Goal: Task Accomplishment & Management: Use online tool/utility

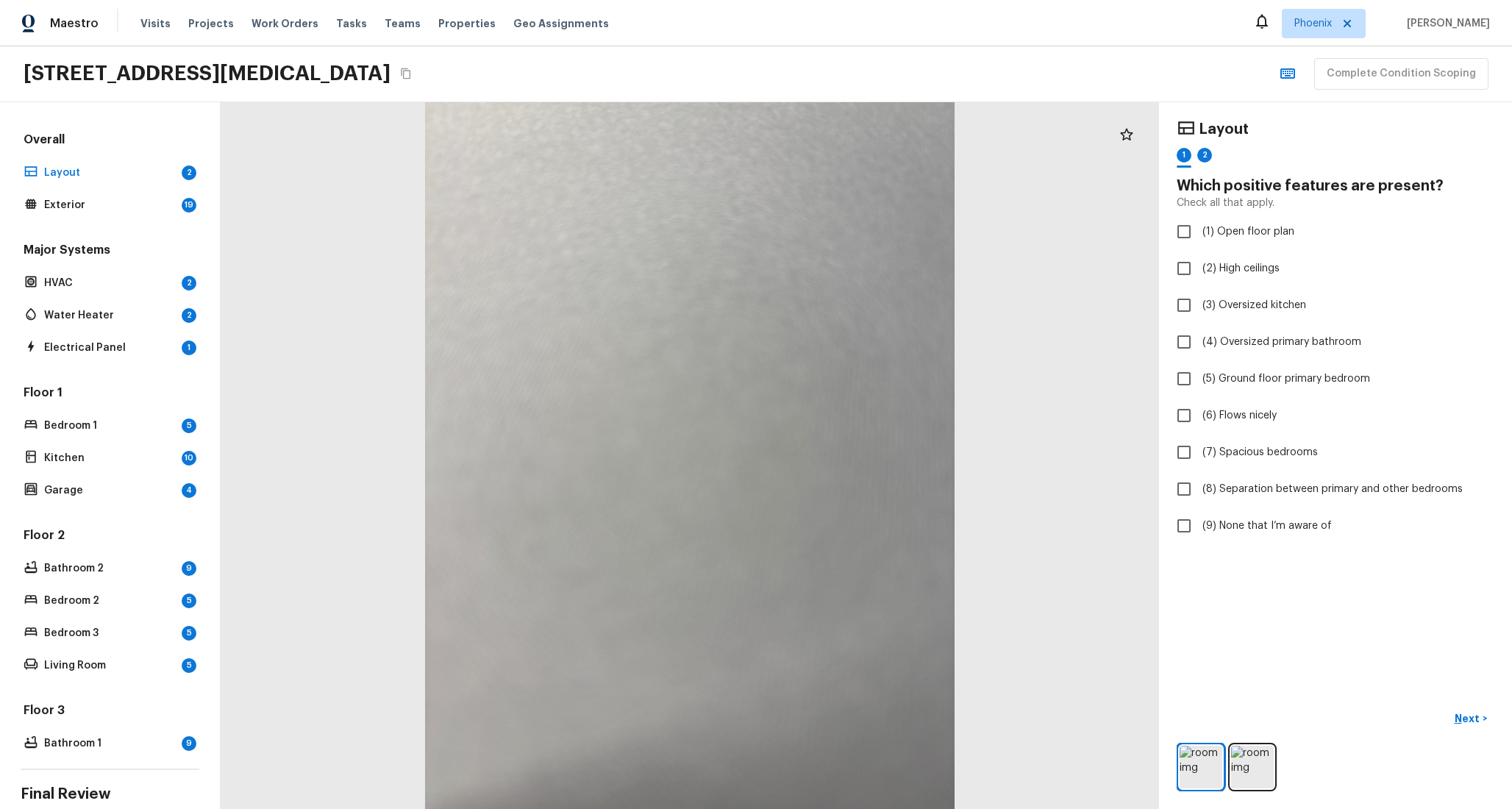
scroll to position [94, 0]
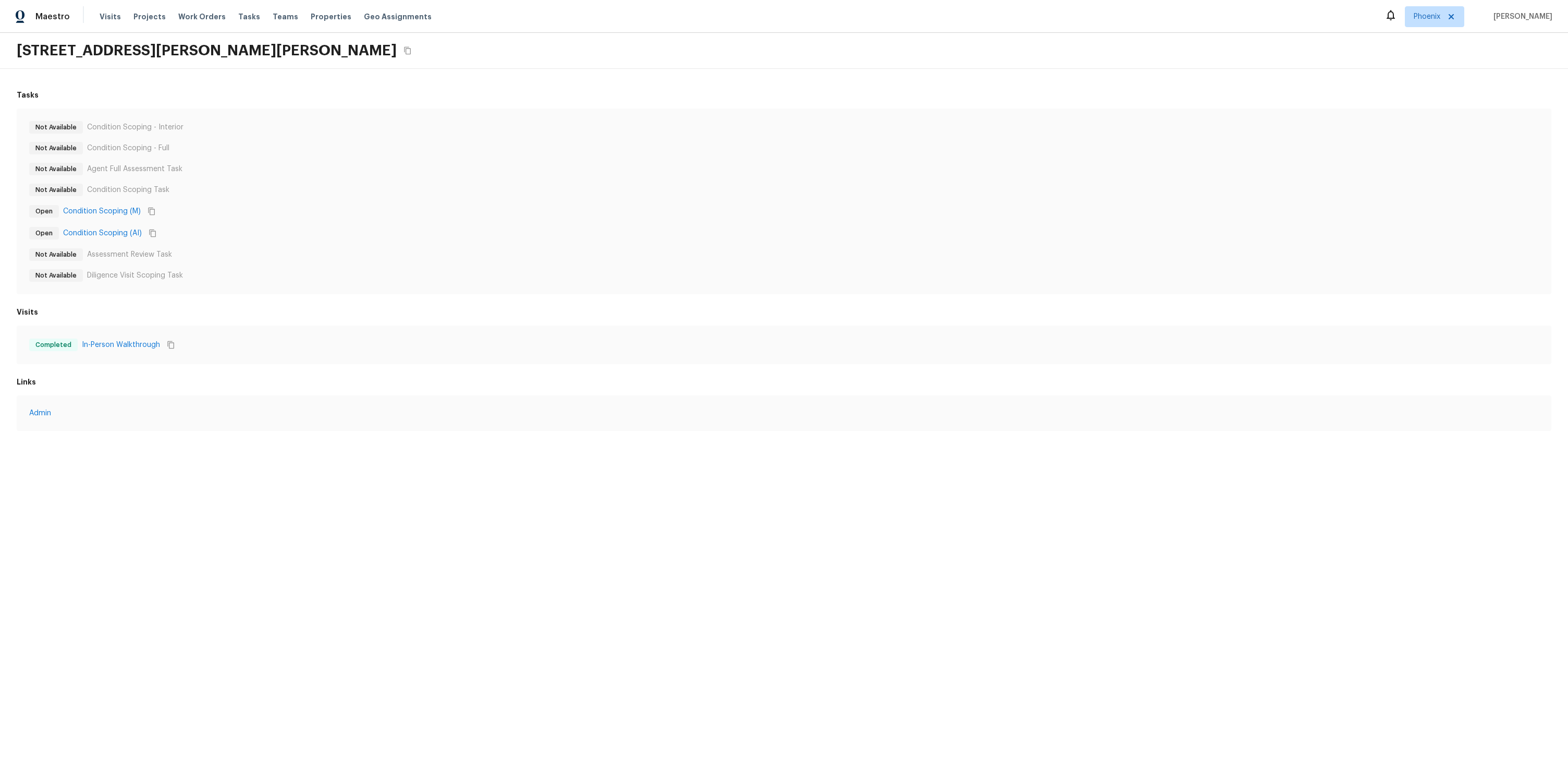
click at [208, 250] on div "Not Available Assessment Review Task" at bounding box center [784, 255] width 1510 height 13
click at [301, 225] on div "Not Available Condition Scoping - Interior Not Available Condition Scoping - Fu…" at bounding box center [784, 202] width 1510 height 161
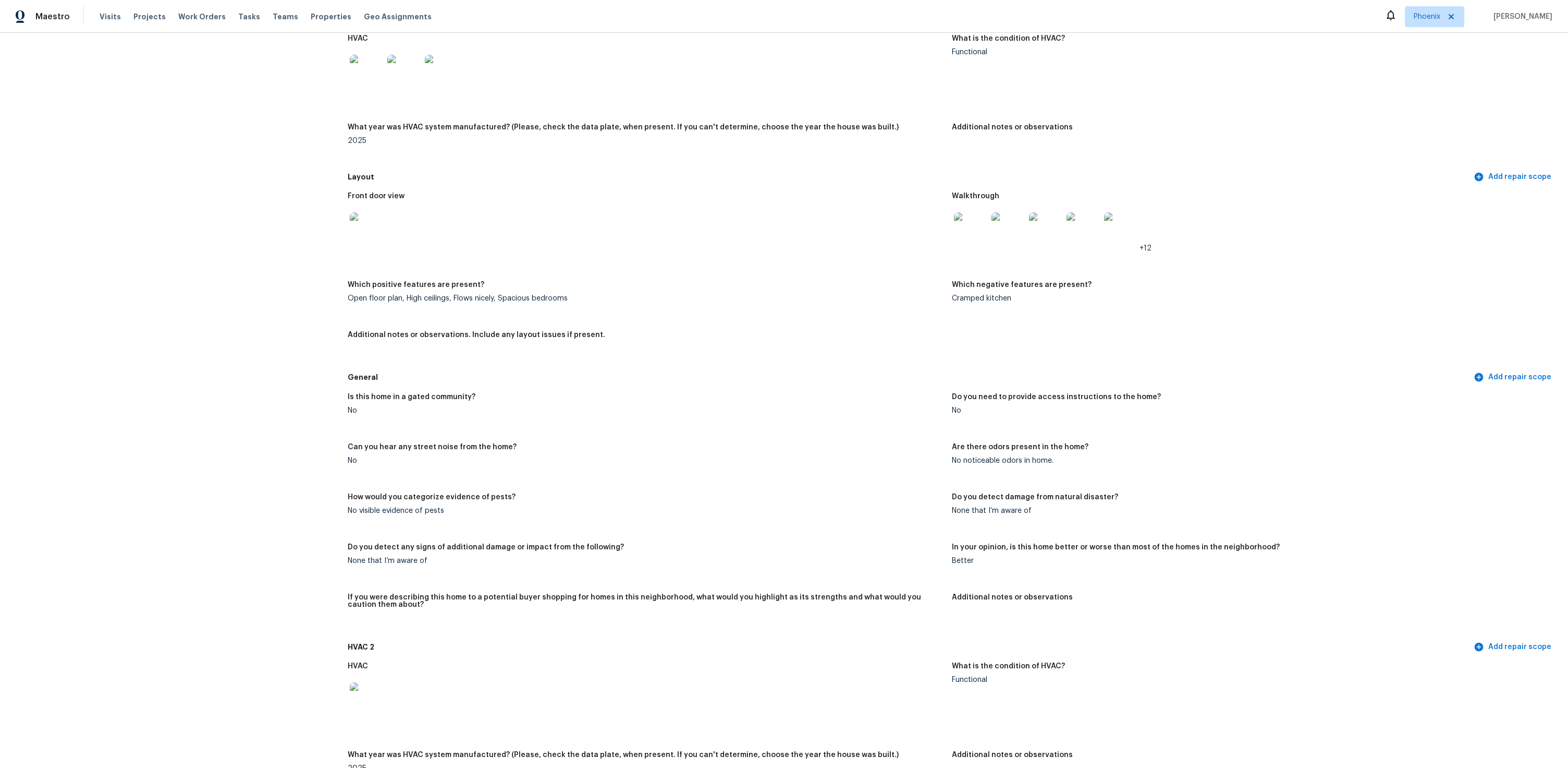
scroll to position [5070, 0]
